Goal: Check status: Check status

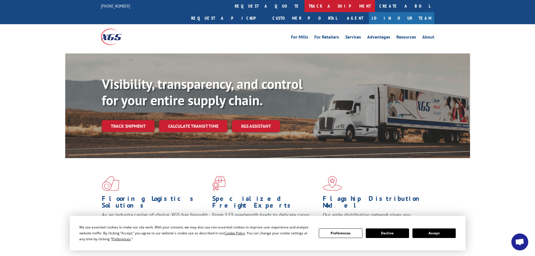
click at [304, 4] on link "track a shipment" at bounding box center [339, 6] width 71 height 12
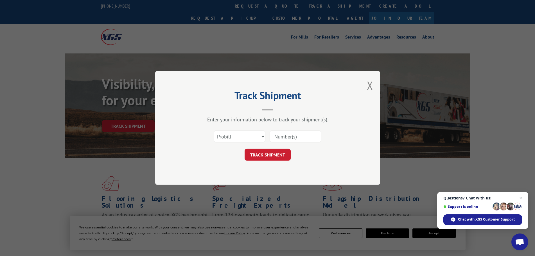
click at [522, 196] on span "Close chat" at bounding box center [520, 197] width 7 height 7
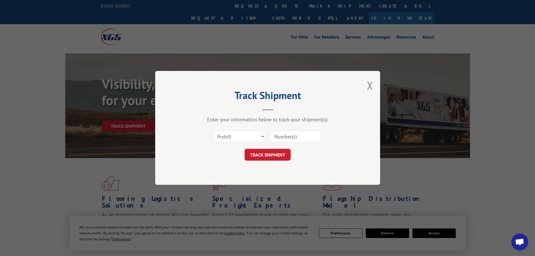
click at [438, 233] on div "Track Shipment Enter your information below to track your shipment(s). Select c…" at bounding box center [267, 128] width 535 height 256
click at [238, 135] on select "Select category... Probill BOL PO" at bounding box center [240, 137] width 52 height 12
select select "po"
click at [214, 131] on select "Select category... Probill BOL PO" at bounding box center [240, 137] width 52 height 12
click at [291, 137] on input at bounding box center [295, 137] width 52 height 12
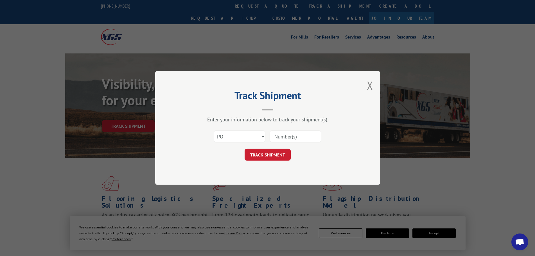
paste input "57512726"
type input "57512726"
click at [270, 155] on button "TRACK SHIPMENT" at bounding box center [267, 155] width 46 height 12
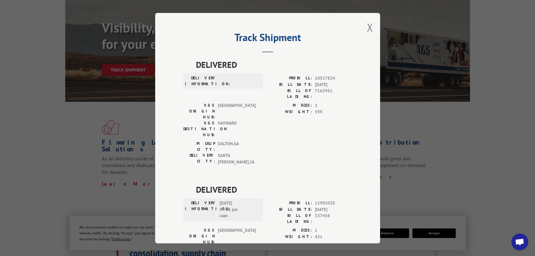
click at [371, 26] on div "Track Shipment DELIVERED DELIVERY INFORMATION: PROBILL: 10527824 BILL DATE: [DA…" at bounding box center [267, 128] width 225 height 230
click at [367, 27] on button "Close modal" at bounding box center [370, 27] width 6 height 15
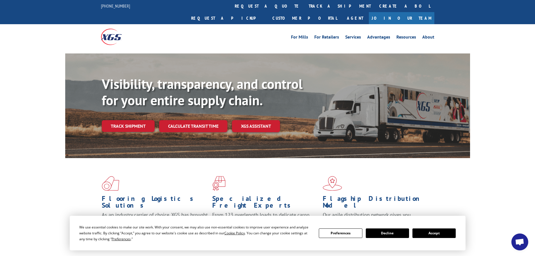
click at [435, 232] on button "Accept" at bounding box center [433, 233] width 43 height 10
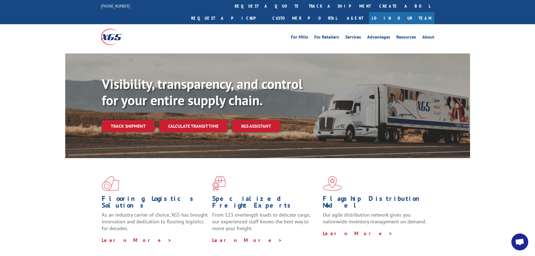
scroll to position [56, 0]
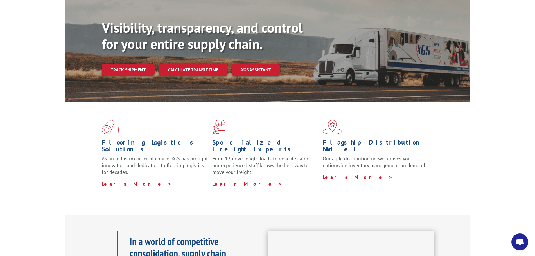
click at [35, 111] on div "Flooring Logistics Solutions As an industry carrier of choice, XGS has brought …" at bounding box center [267, 158] width 535 height 113
